Goal: Check status: Check status

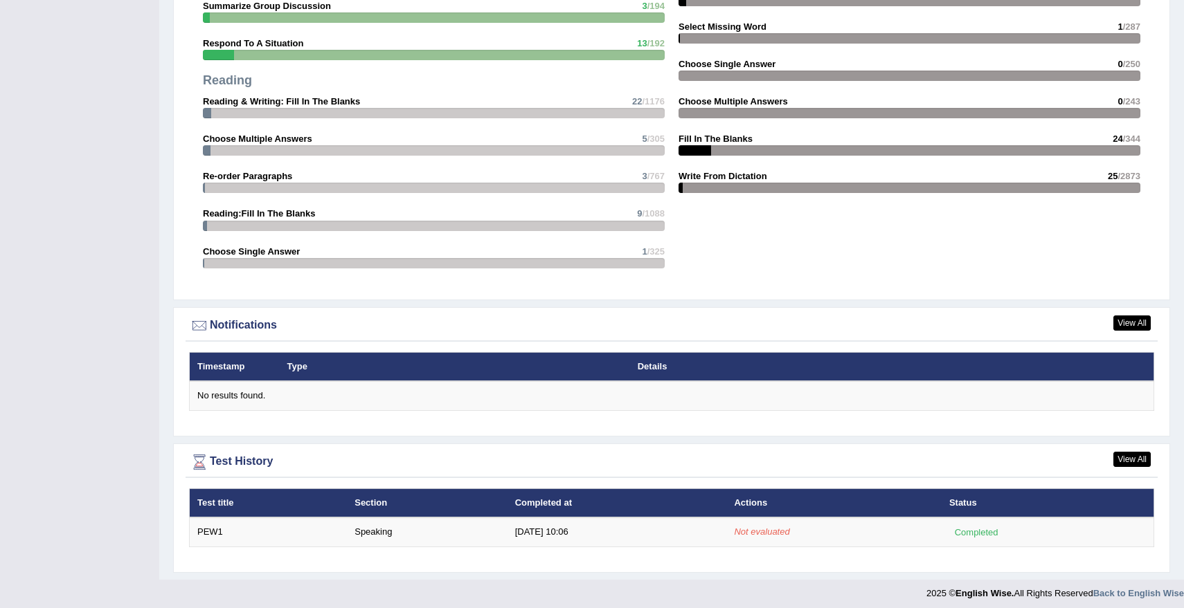
scroll to position [1395, 0]
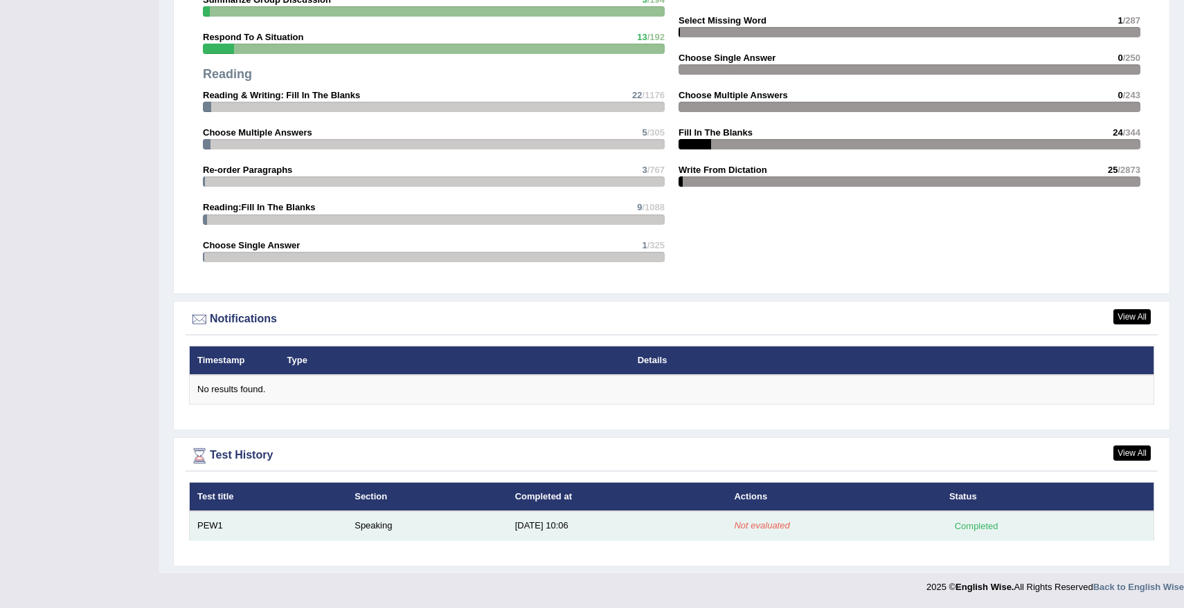
click at [404, 534] on td "Speaking" at bounding box center [427, 526] width 160 height 29
click at [743, 526] on em "Not evaluated" at bounding box center [761, 526] width 55 height 10
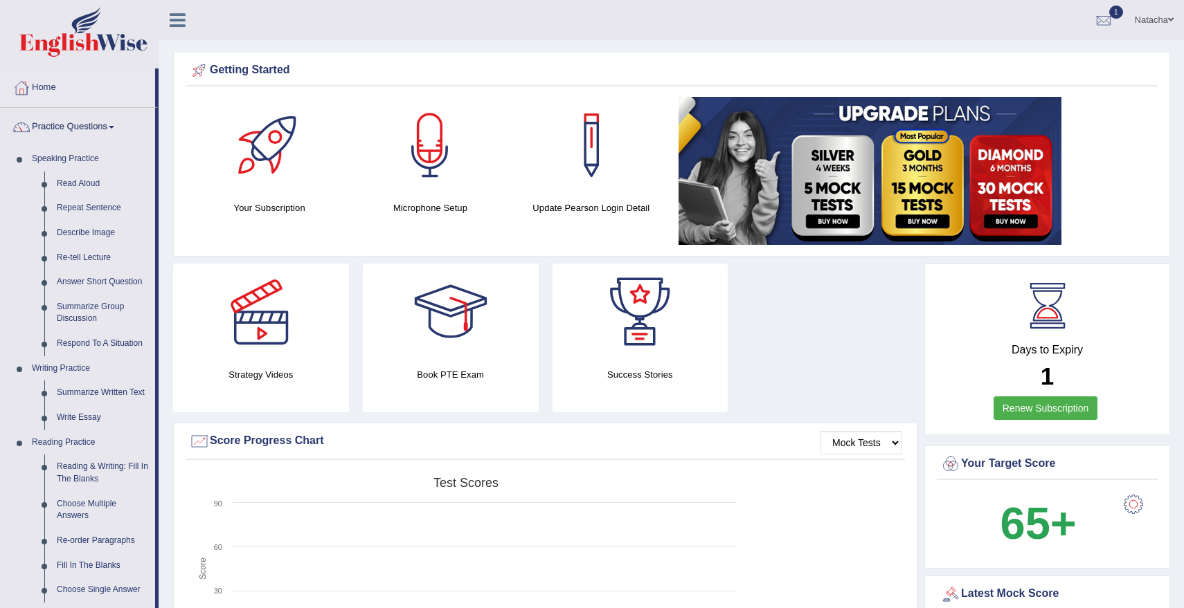
click at [68, 136] on link "Practice Questions" at bounding box center [78, 125] width 154 height 35
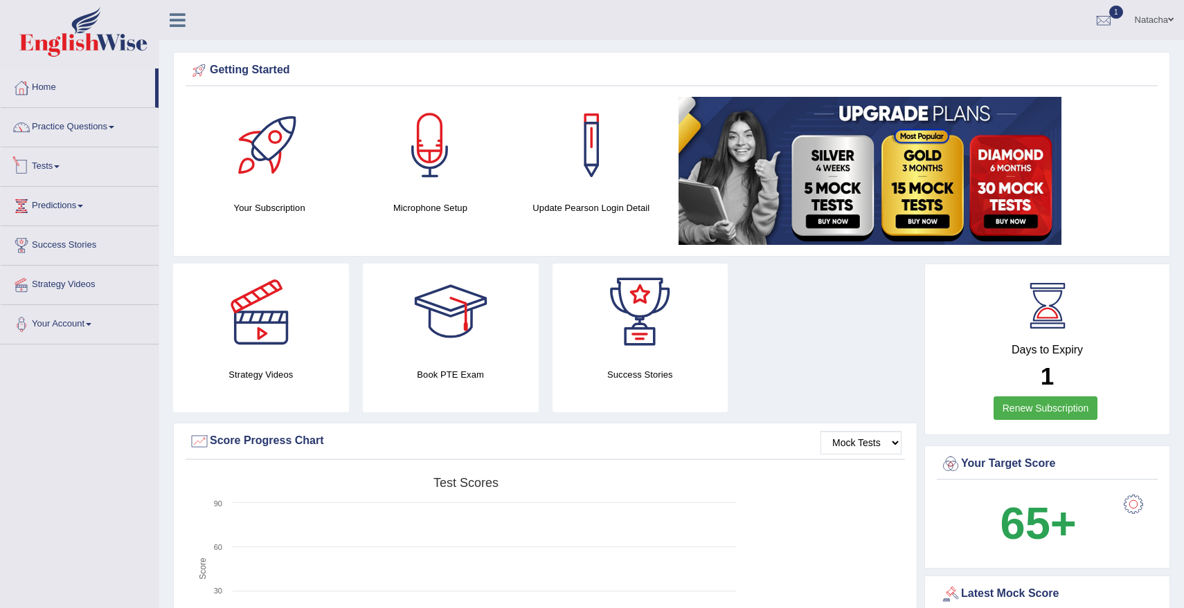
click at [70, 165] on link "Tests" at bounding box center [80, 164] width 158 height 35
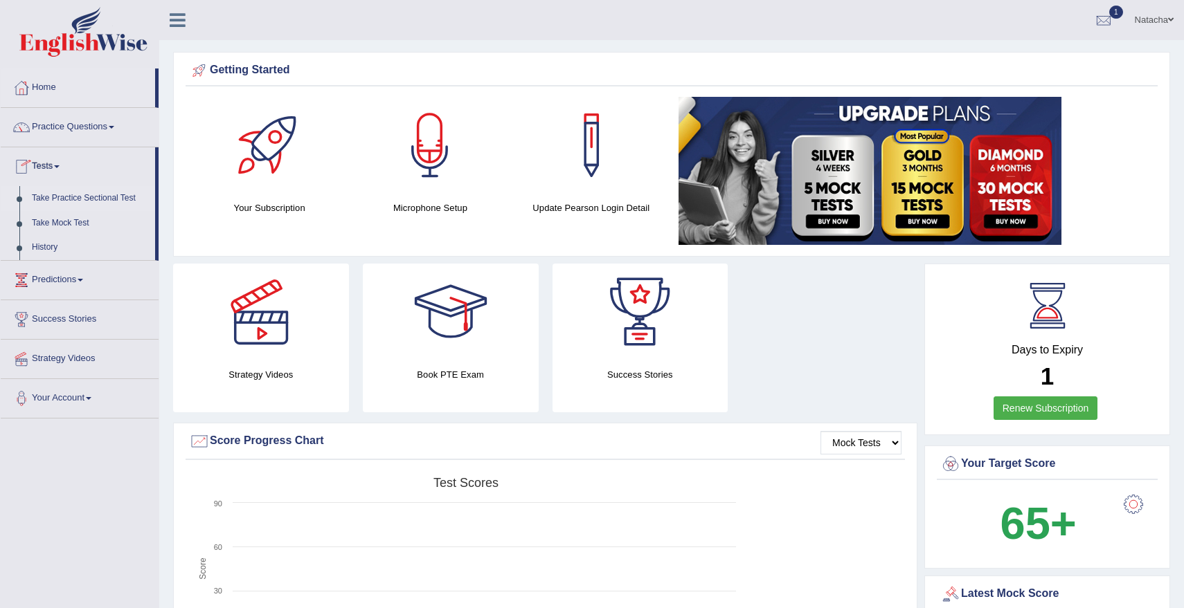
click at [79, 195] on link "Take Practice Sectional Test" at bounding box center [90, 198] width 129 height 25
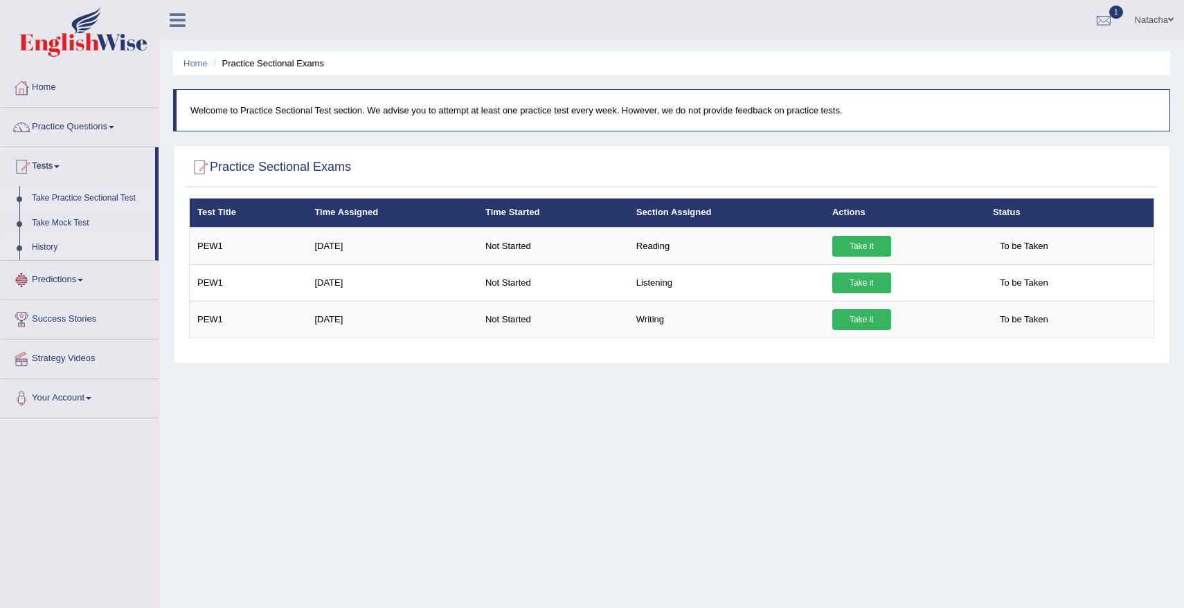
click at [54, 244] on link "History" at bounding box center [90, 247] width 129 height 25
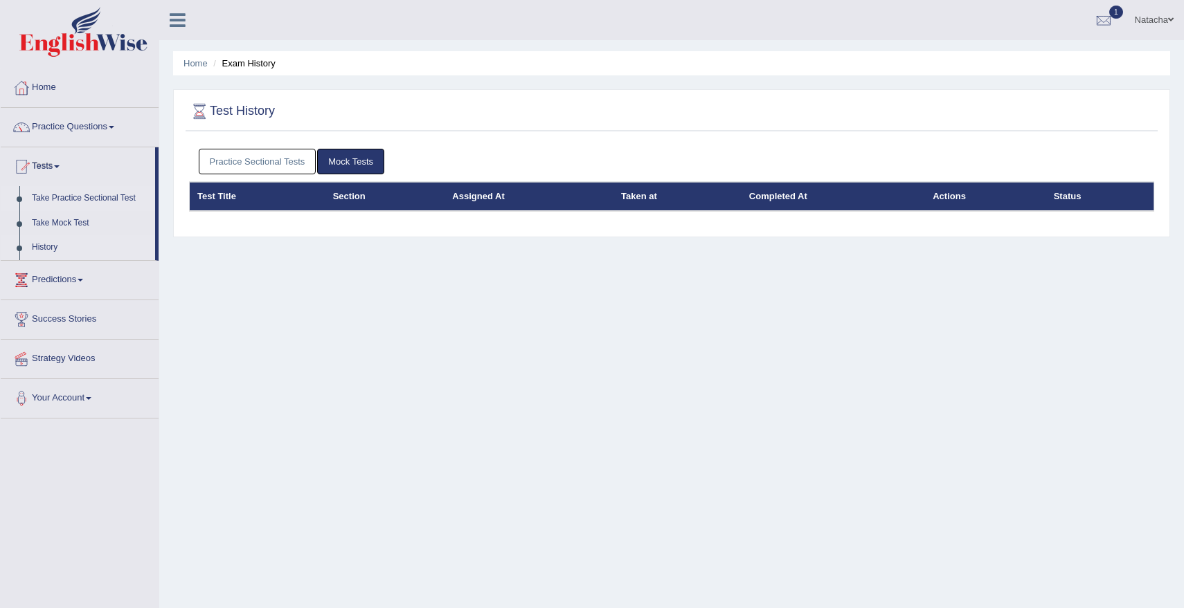
click at [93, 197] on link "Take Practice Sectional Test" at bounding box center [90, 198] width 129 height 25
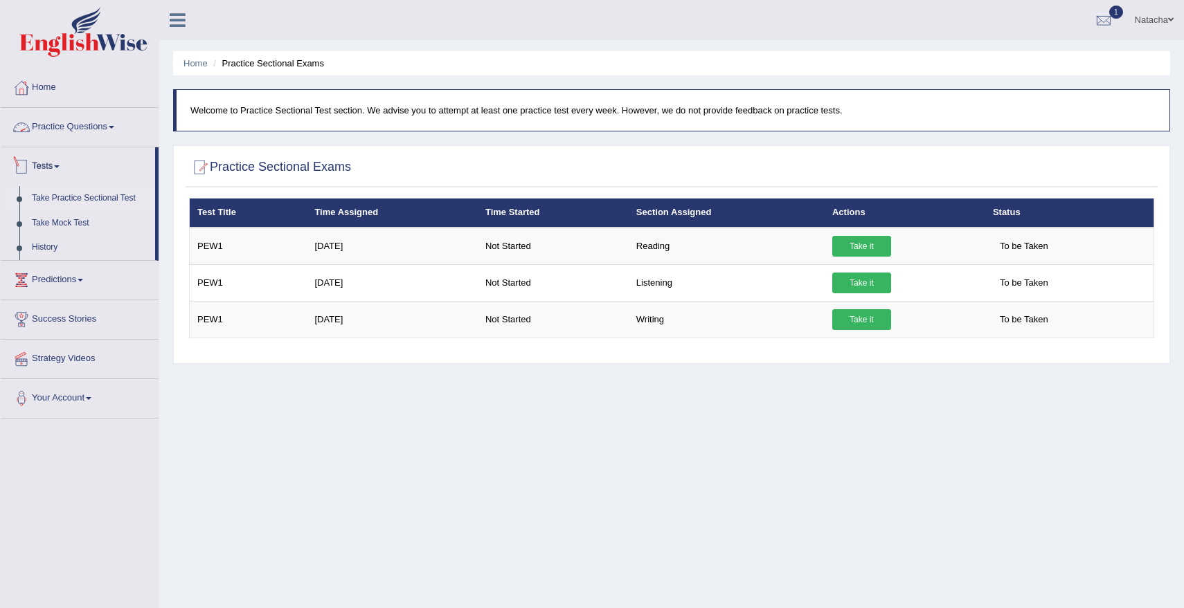
click at [82, 128] on link "Practice Questions" at bounding box center [80, 125] width 158 height 35
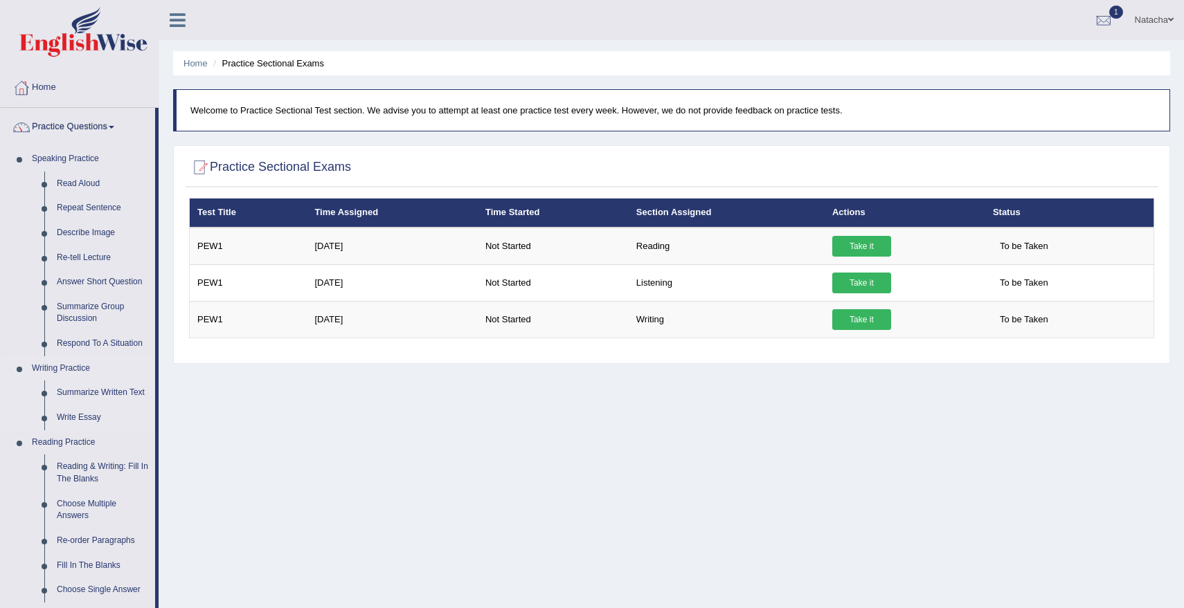
scroll to position [489, 0]
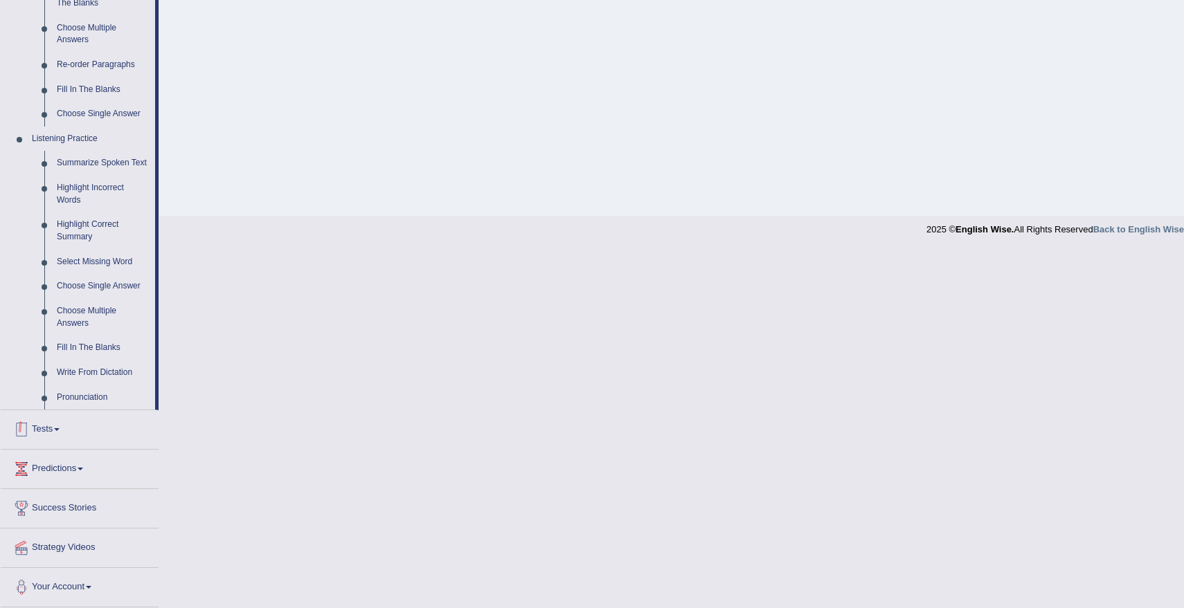
click at [59, 427] on link "Tests" at bounding box center [80, 428] width 158 height 35
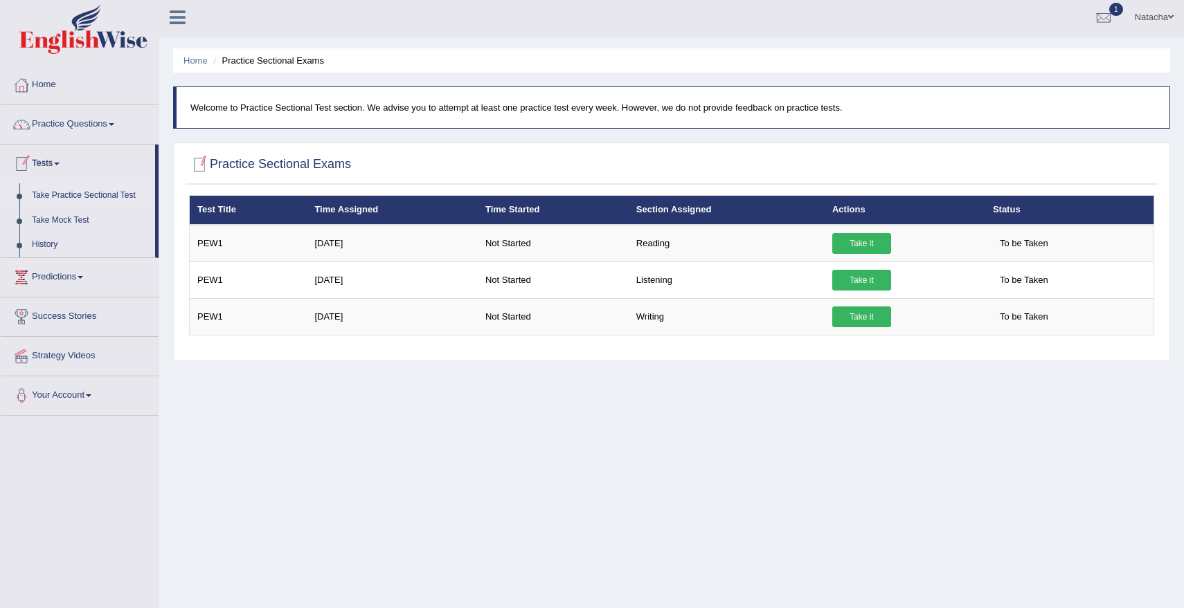
scroll to position [0, 0]
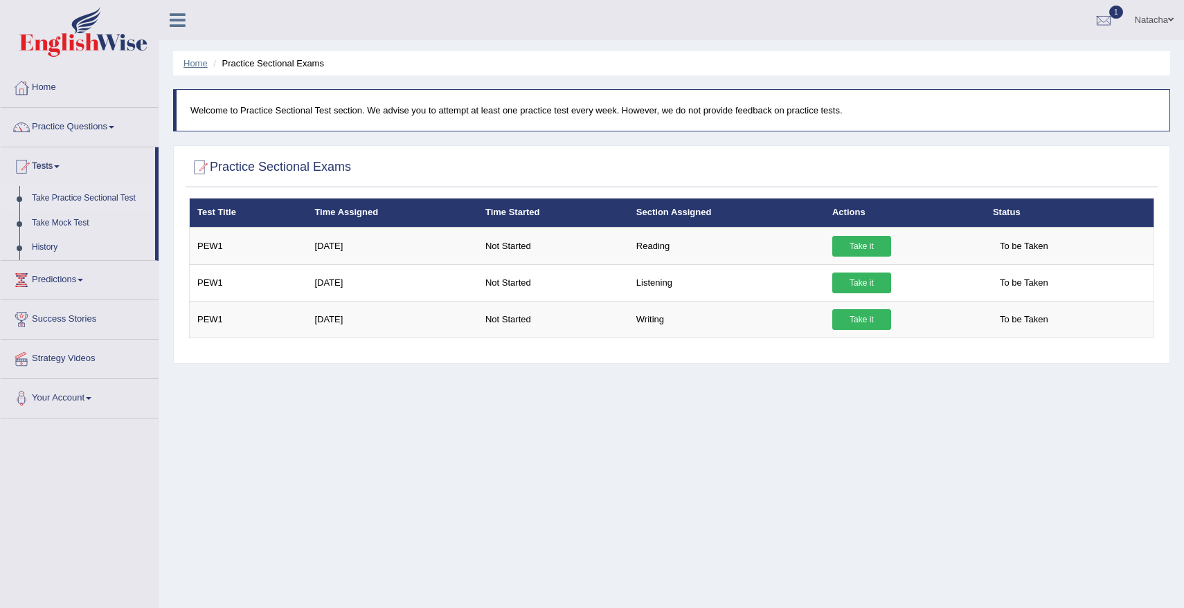
click at [196, 64] on link "Home" at bounding box center [195, 63] width 24 height 10
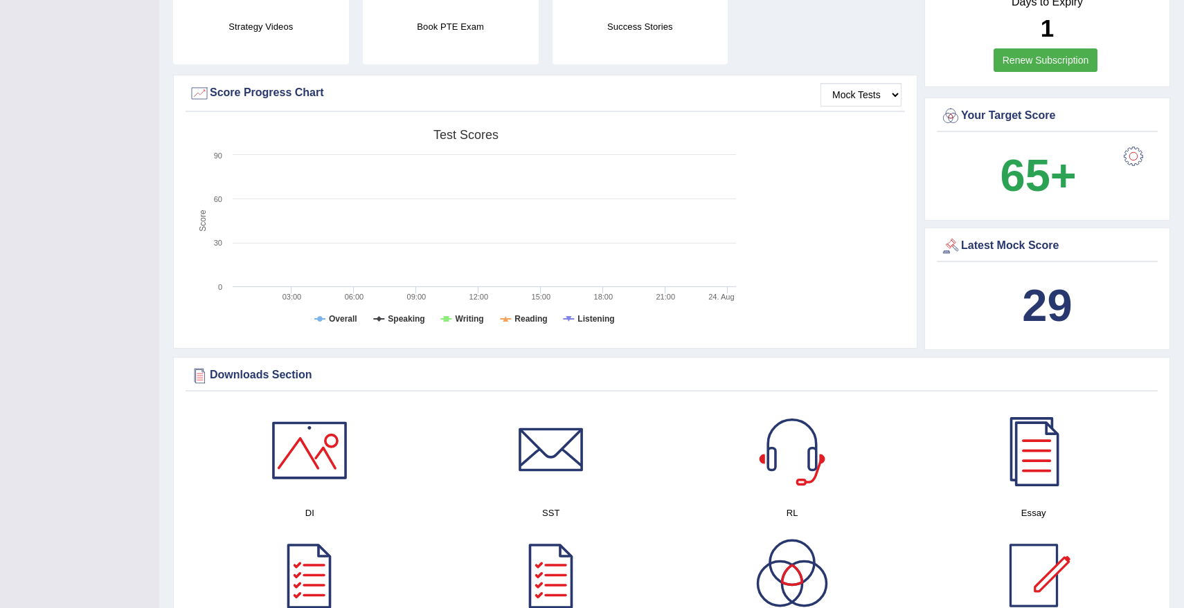
scroll to position [350, 0]
click at [1050, 244] on div "Latest Mock Score" at bounding box center [1047, 245] width 214 height 21
click at [1049, 309] on b "29" at bounding box center [1047, 304] width 50 height 51
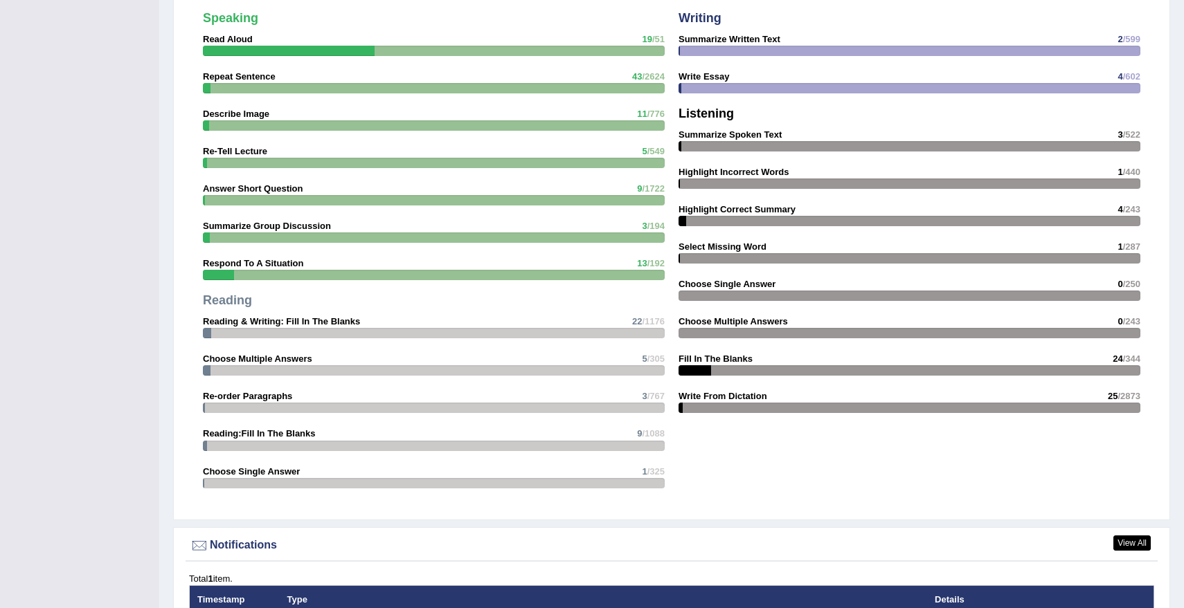
scroll to position [1431, 0]
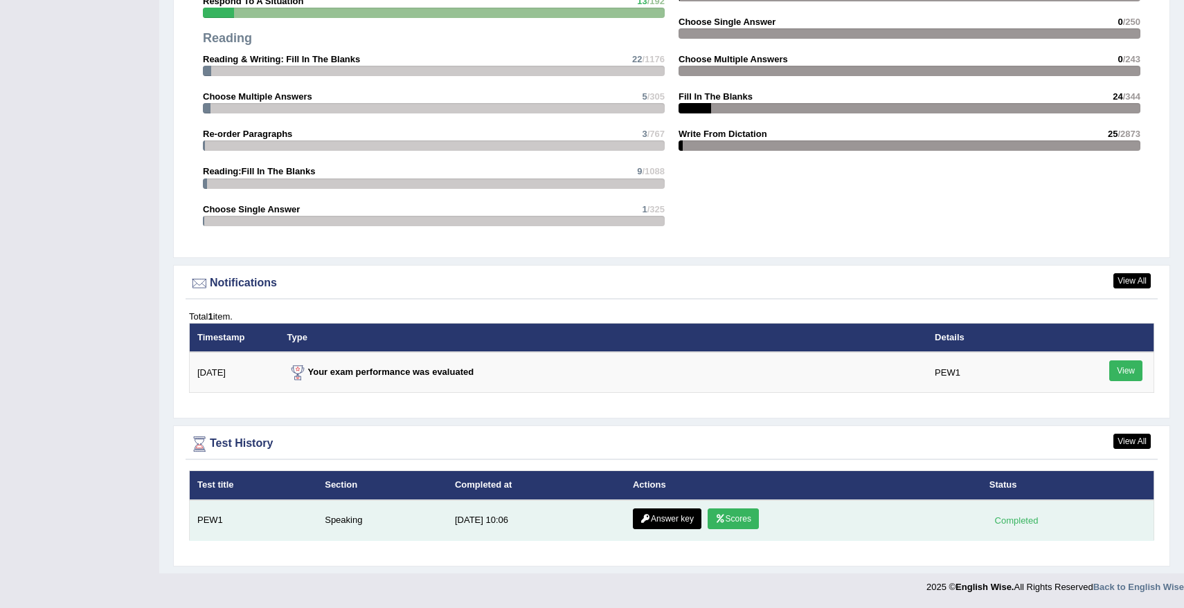
click at [733, 525] on link "Scores" at bounding box center [732, 519] width 51 height 21
